Goal: Information Seeking & Learning: Learn about a topic

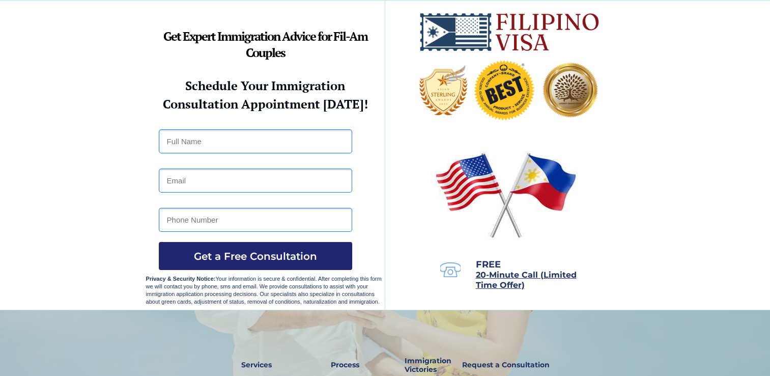
click at [171, 37] on strong "Get Expert Immigration Advice for Fil-Am Couples" at bounding box center [265, 44] width 204 height 33
click at [196, 36] on strong "Get Expert Immigration Advice for Fil-Am Couples" at bounding box center [265, 44] width 204 height 33
click at [213, 47] on p "Get Expert Immigration Advice for Fil-Am Couples" at bounding box center [265, 46] width 239 height 33
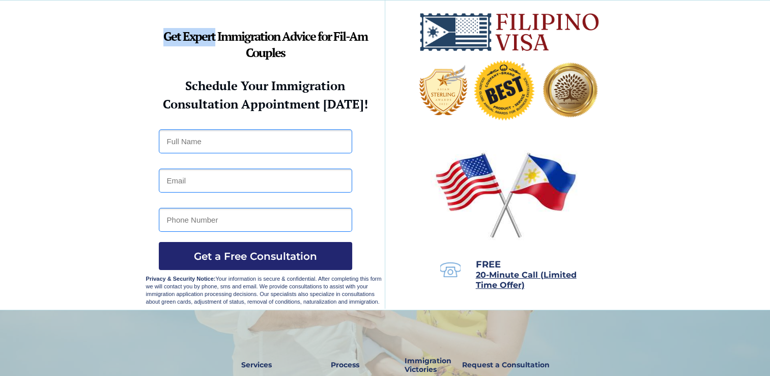
drag, startPoint x: 214, startPoint y: 39, endPoint x: 163, endPoint y: 38, distance: 50.9
click at [163, 38] on strong "Get Expert Immigration Advice for Fil-Am Couples" at bounding box center [265, 44] width 204 height 33
click at [237, 38] on strong "Get Expert Immigration Advice for Fil-Am Couples" at bounding box center [265, 44] width 204 height 33
click at [274, 38] on strong "Get Expert Immigration Advice for Fil-Am Couples" at bounding box center [265, 44] width 204 height 33
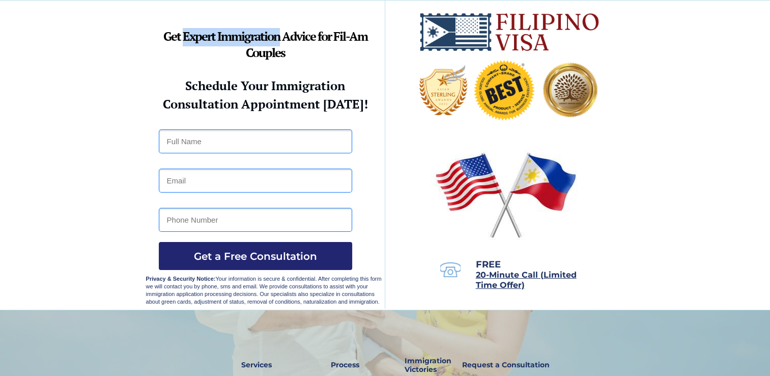
drag, startPoint x: 281, startPoint y: 37, endPoint x: 183, endPoint y: 37, distance: 97.3
click at [183, 37] on strong "Get Expert Immigration Advice for Fil-Am Couples" at bounding box center [265, 44] width 204 height 33
drag, startPoint x: 183, startPoint y: 37, endPoint x: 189, endPoint y: 36, distance: 5.6
click at [282, 27] on div at bounding box center [385, 155] width 479 height 309
drag, startPoint x: 279, startPoint y: 36, endPoint x: 163, endPoint y: 38, distance: 116.1
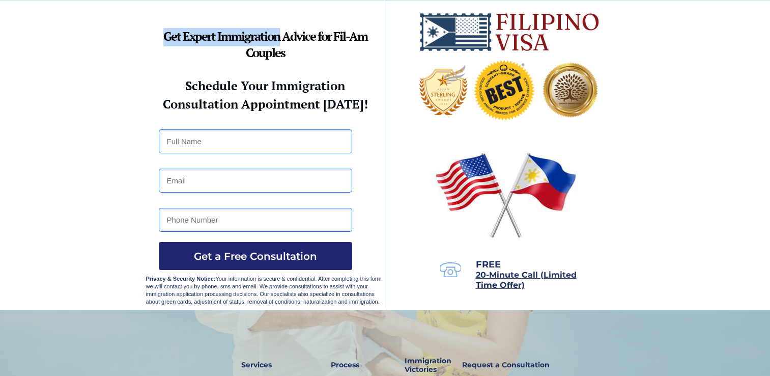
click at [163, 38] on strong "Get Expert Immigration Advice for Fil-Am Couples" at bounding box center [265, 44] width 204 height 33
click at [296, 36] on strong "Get Expert Immigration Advice for Fil-Am Couples" at bounding box center [265, 44] width 204 height 33
click at [316, 59] on p "Get Expert Immigration Advice for Fil-Am Couples" at bounding box center [265, 46] width 239 height 33
drag, startPoint x: 316, startPoint y: 40, endPoint x: 216, endPoint y: 38, distance: 99.8
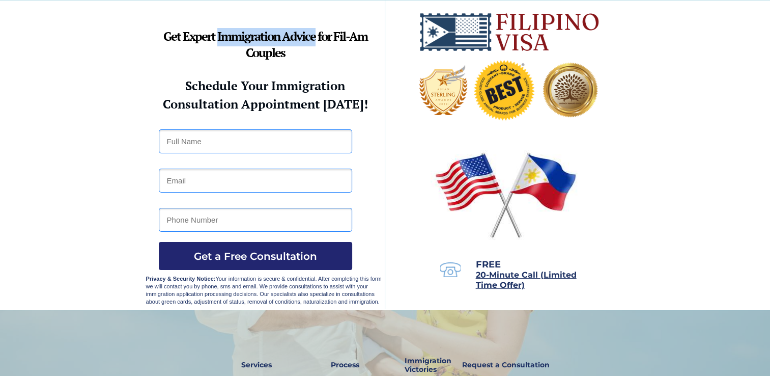
click at [216, 38] on strong "Get Expert Immigration Advice for Fil-Am Couples" at bounding box center [265, 44] width 204 height 33
click at [320, 53] on p "Get Expert Immigration Advice for Fil-Am Couples" at bounding box center [265, 46] width 239 height 33
drag, startPoint x: 316, startPoint y: 39, endPoint x: 183, endPoint y: 37, distance: 132.9
click at [183, 37] on strong "Get Expert Immigration Advice for Fil-Am Couples" at bounding box center [265, 44] width 204 height 33
click at [317, 53] on p "Get Expert Immigration Advice for Fil-Am Couples" at bounding box center [265, 46] width 239 height 33
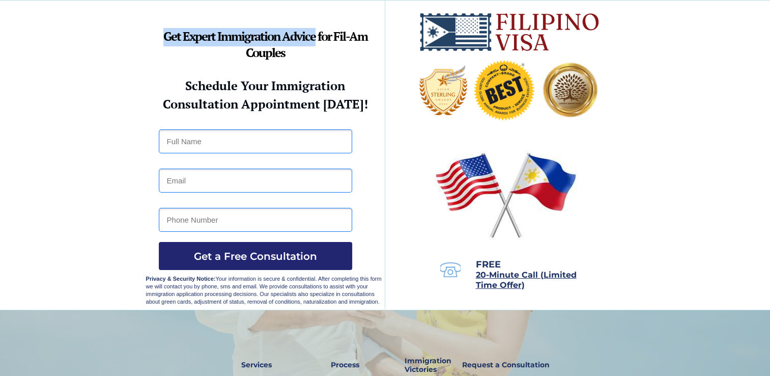
drag, startPoint x: 315, startPoint y: 38, endPoint x: 163, endPoint y: 41, distance: 151.8
click at [163, 41] on strong "Get Expert Immigration Advice for Fil-Am Couples" at bounding box center [265, 44] width 204 height 33
click at [322, 36] on strong "Get Expert Immigration Advice for Fil-Am Couples" at bounding box center [265, 44] width 204 height 33
click at [336, 52] on p "Get Expert Immigration Advice for Fil-Am Couples" at bounding box center [265, 46] width 239 height 33
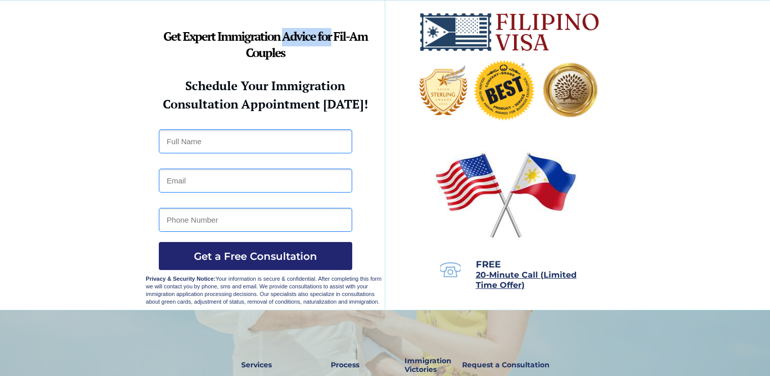
drag, startPoint x: 331, startPoint y: 39, endPoint x: 285, endPoint y: 39, distance: 45.3
click at [285, 39] on strong "Get Expert Immigration Advice for Fil-Am Couples" at bounding box center [265, 44] width 204 height 33
click at [325, 56] on p "Get Expert Immigration Advice for Fil-Am Couples" at bounding box center [265, 46] width 239 height 33
drag, startPoint x: 330, startPoint y: 40, endPoint x: 218, endPoint y: 38, distance: 112.1
click at [218, 38] on strong "Get Expert Immigration Advice for Fil-Am Couples" at bounding box center [265, 44] width 204 height 33
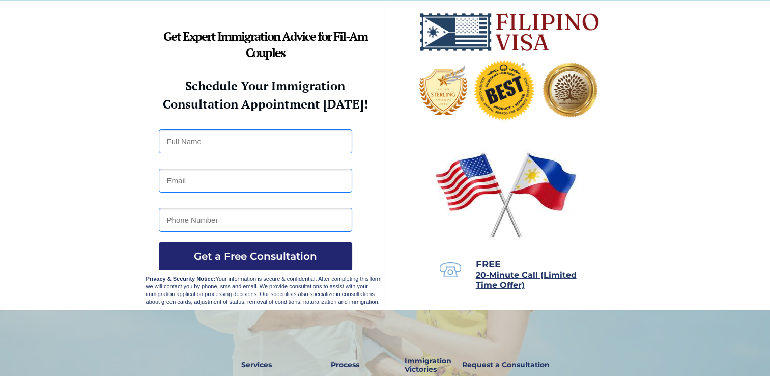
click at [332, 49] on p "Get Expert Immigration Advice for Fil-Am Couples" at bounding box center [265, 46] width 239 height 33
drag, startPoint x: 331, startPoint y: 39, endPoint x: 185, endPoint y: 39, distance: 145.6
click at [185, 39] on strong "Get Expert Immigration Advice for Fil-Am Couples" at bounding box center [265, 44] width 204 height 33
click at [324, 58] on p "Get Expert Immigration Advice for Fil-Am Couples" at bounding box center [265, 46] width 239 height 33
drag, startPoint x: 330, startPoint y: 38, endPoint x: 161, endPoint y: 39, distance: 168.6
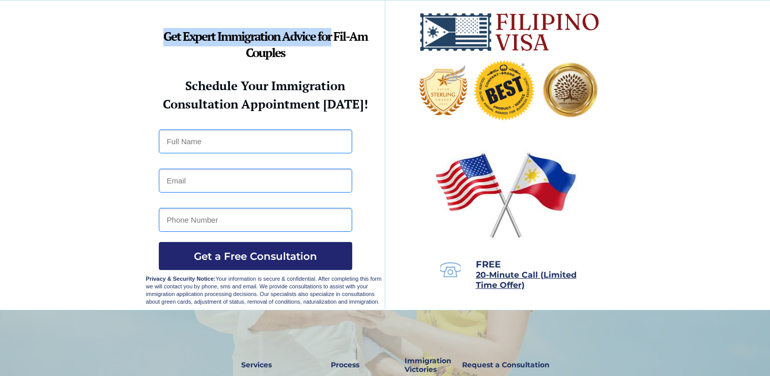
click at [161, 39] on p "Get Expert Immigration Advice for Fil-Am Couples" at bounding box center [265, 46] width 239 height 33
drag, startPoint x: 161, startPoint y: 39, endPoint x: 281, endPoint y: 39, distance: 119.2
click at [341, 38] on strong "Get Expert Immigration Advice for Fil-Am Couples" at bounding box center [265, 44] width 204 height 33
click at [345, 52] on p "Get Expert Immigration Advice for Fil-Am Couples" at bounding box center [265, 46] width 239 height 33
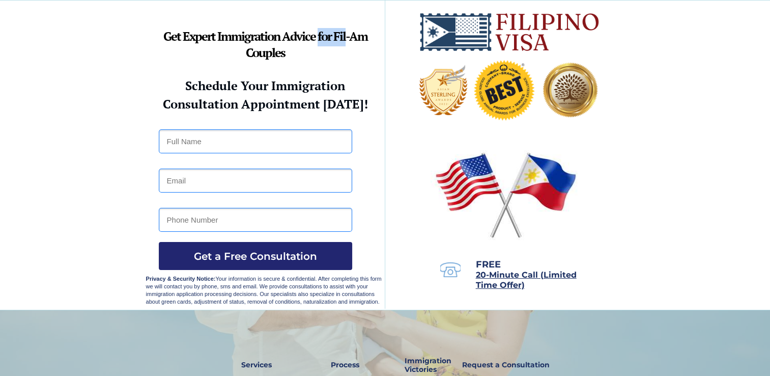
drag, startPoint x: 345, startPoint y: 38, endPoint x: 319, endPoint y: 39, distance: 26.5
click at [319, 39] on strong "Get Expert Immigration Advice for Fil-Am Couples" at bounding box center [265, 44] width 204 height 33
click at [346, 43] on strong "Get Expert Immigration Advice for Fil-Am Couples" at bounding box center [265, 44] width 204 height 33
drag, startPoint x: 346, startPoint y: 36, endPoint x: 286, endPoint y: 34, distance: 60.6
click at [286, 34] on strong "Get Expert Immigration Advice for Fil-Am Couples" at bounding box center [265, 44] width 204 height 33
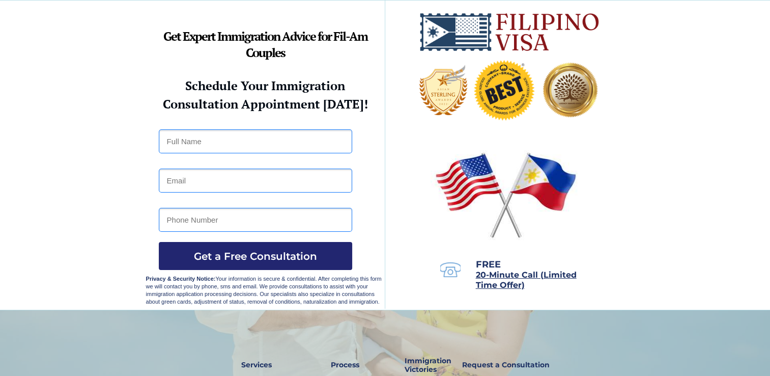
click at [349, 54] on p "Get Expert Immigration Advice for Fil-Am Couples" at bounding box center [265, 46] width 239 height 33
drag, startPoint x: 348, startPoint y: 39, endPoint x: 218, endPoint y: 37, distance: 129.9
click at [218, 37] on strong "Get Expert Immigration Advice for Fil-Am Couples" at bounding box center [265, 44] width 204 height 33
click at [349, 49] on p "Get Expert Immigration Advice for Fil-Am Couples" at bounding box center [265, 46] width 239 height 33
drag, startPoint x: 346, startPoint y: 38, endPoint x: 185, endPoint y: 38, distance: 160.9
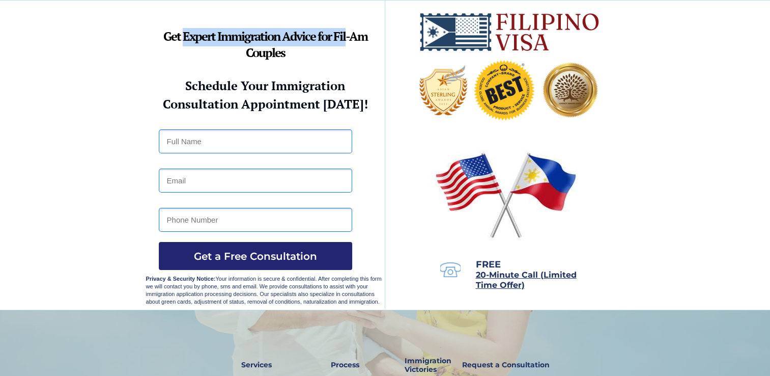
click at [185, 38] on strong "Get Expert Immigration Advice for Fil-Am Couples" at bounding box center [265, 44] width 204 height 33
click at [342, 54] on p "Get Expert Immigration Advice for Fil-Am Couples" at bounding box center [265, 46] width 239 height 33
drag, startPoint x: 346, startPoint y: 38, endPoint x: 165, endPoint y: 41, distance: 181.3
click at [165, 41] on strong "Get Expert Immigration Advice for Fil-Am Couples" at bounding box center [265, 44] width 204 height 33
click at [356, 39] on strong "Get Expert Immigration Advice for Fil-Am Couples" at bounding box center [265, 44] width 204 height 33
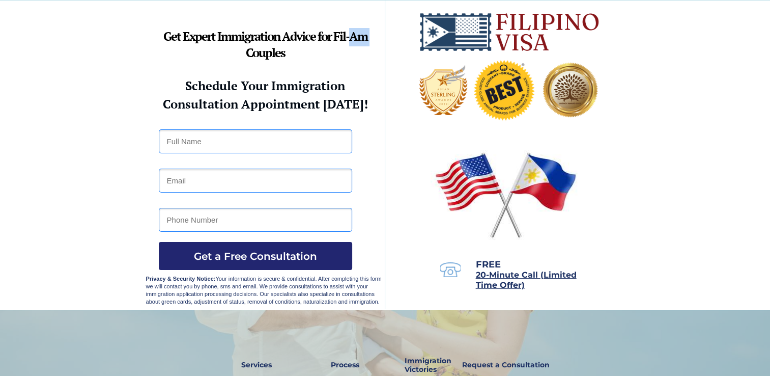
click at [356, 39] on strong "Get Expert Immigration Advice for Fil-Am Couples" at bounding box center [265, 44] width 204 height 33
click at [365, 60] on p "Get Expert Immigration Advice for Fil-Am Couples" at bounding box center [265, 46] width 239 height 33
drag, startPoint x: 369, startPoint y: 38, endPoint x: 335, endPoint y: 41, distance: 34.8
click at [335, 41] on p "Get Expert Immigration Advice for Fil-Am Couples" at bounding box center [265, 46] width 239 height 33
click at [348, 64] on div at bounding box center [385, 155] width 479 height 309
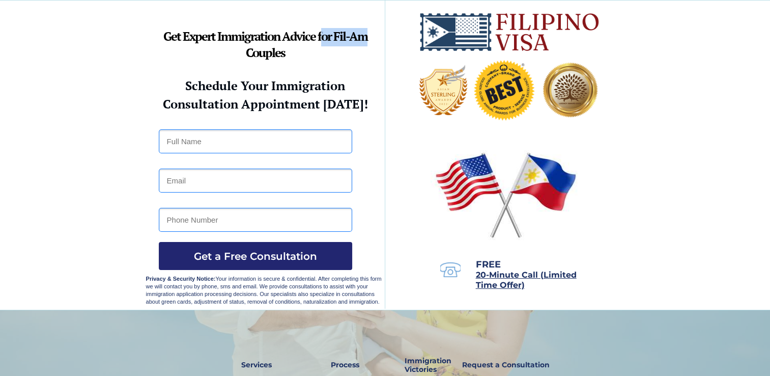
drag, startPoint x: 371, startPoint y: 39, endPoint x: 321, endPoint y: 42, distance: 49.5
click at [321, 42] on p "Get Expert Immigration Advice for Fil-Am Couples" at bounding box center [265, 46] width 239 height 33
click at [320, 43] on strong "Get Expert Immigration Advice for Fil-Am Couples" at bounding box center [265, 44] width 204 height 33
click at [363, 67] on div at bounding box center [385, 155] width 479 height 309
drag, startPoint x: 372, startPoint y: 36, endPoint x: 316, endPoint y: 42, distance: 56.3
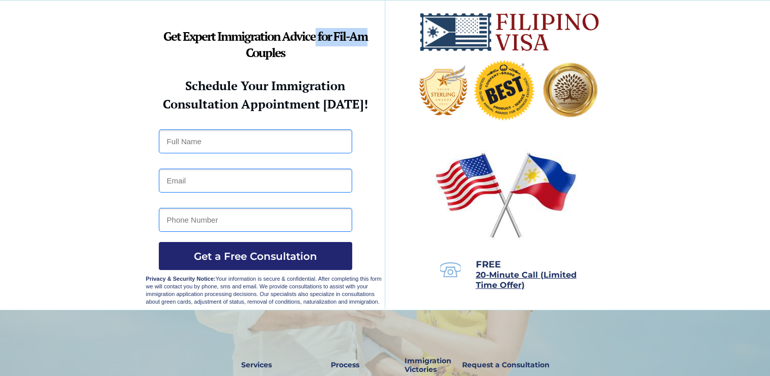
click at [316, 42] on p "Get Expert Immigration Advice for Fil-Am Couples" at bounding box center [265, 46] width 239 height 33
click at [344, 61] on p "Get Expert Immigration Advice for Fil-Am Couples" at bounding box center [265, 46] width 239 height 33
drag, startPoint x: 369, startPoint y: 39, endPoint x: 285, endPoint y: 42, distance: 83.6
click at [285, 42] on p "Get Expert Immigration Advice for Fil-Am Couples" at bounding box center [265, 46] width 239 height 33
click at [354, 58] on p "Get Expert Immigration Advice for Fil-Am Couples" at bounding box center [265, 46] width 239 height 33
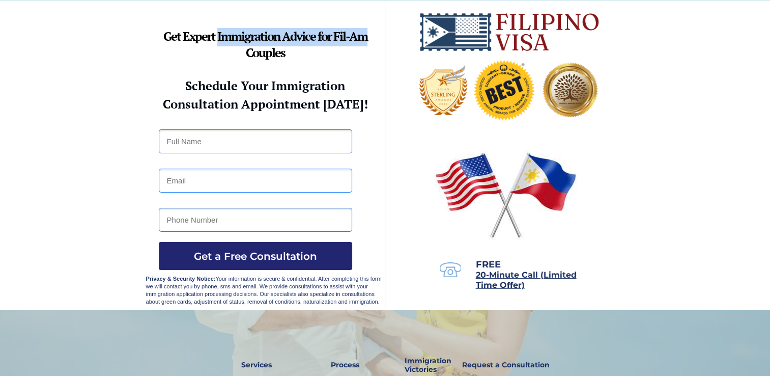
drag, startPoint x: 369, startPoint y: 38, endPoint x: 218, endPoint y: 38, distance: 151.2
click at [218, 38] on p "Get Expert Immigration Advice for Fil-Am Couples" at bounding box center [265, 46] width 239 height 33
click at [376, 73] on div at bounding box center [385, 155] width 479 height 309
drag, startPoint x: 377, startPoint y: 39, endPoint x: 181, endPoint y: 40, distance: 195.6
click at [181, 40] on p "Get Expert Immigration Advice for Fil-Am Couples" at bounding box center [265, 46] width 239 height 33
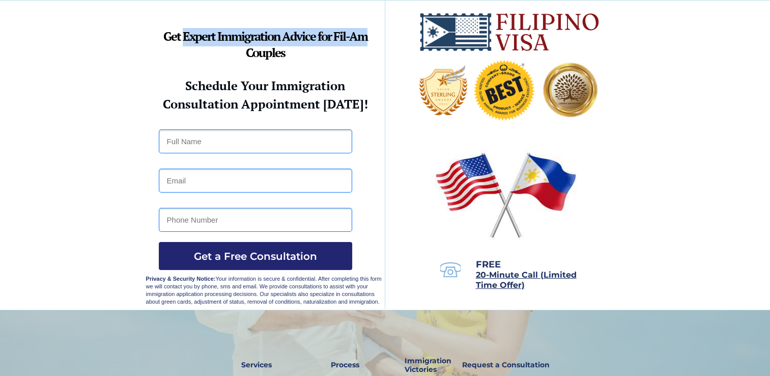
drag, startPoint x: 181, startPoint y: 40, endPoint x: 293, endPoint y: 36, distance: 112.1
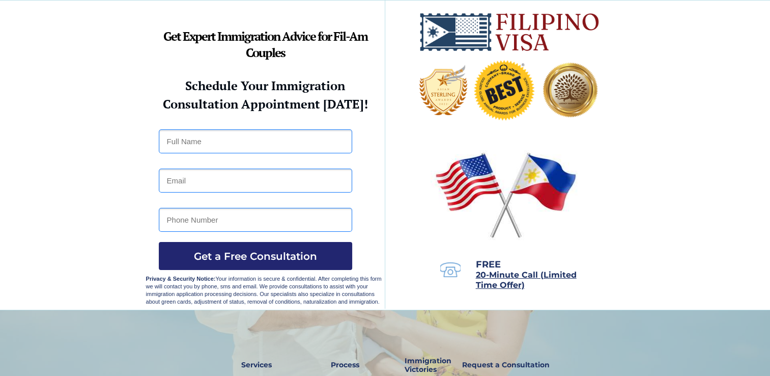
click at [317, 62] on p "Get Expert Immigration Advice for Fil-Am Couples" at bounding box center [265, 46] width 239 height 33
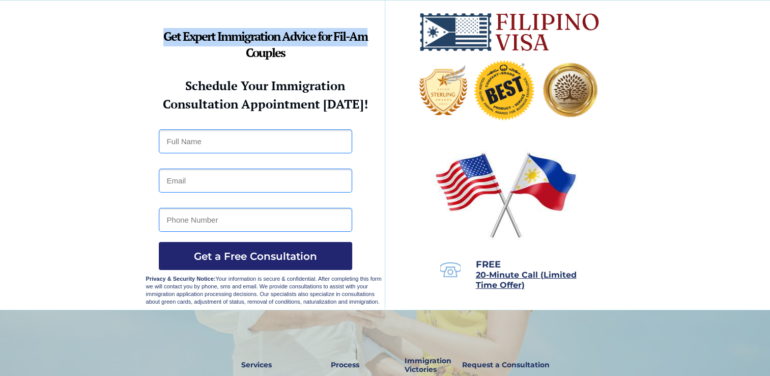
drag, startPoint x: 372, startPoint y: 38, endPoint x: 165, endPoint y: 38, distance: 206.8
click at [165, 38] on p "Get Expert Immigration Advice for Fil-Am Couples" at bounding box center [265, 46] width 239 height 33
drag, startPoint x: 165, startPoint y: 38, endPoint x: 308, endPoint y: 38, distance: 142.6
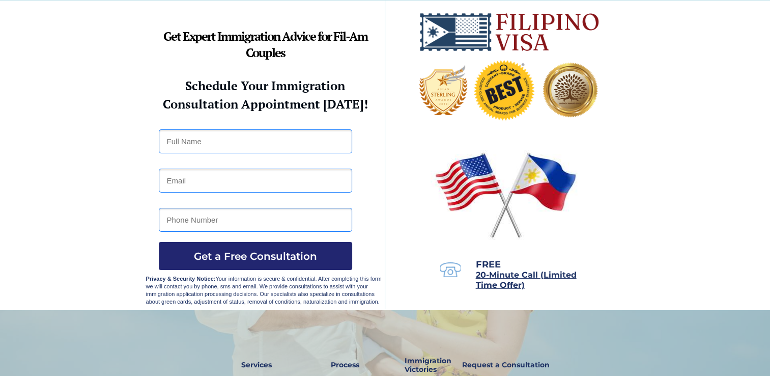
click at [263, 55] on strong "Get Expert Immigration Advice for Fil-Am Couples" at bounding box center [265, 44] width 204 height 33
